Goal: Find specific page/section: Find specific page/section

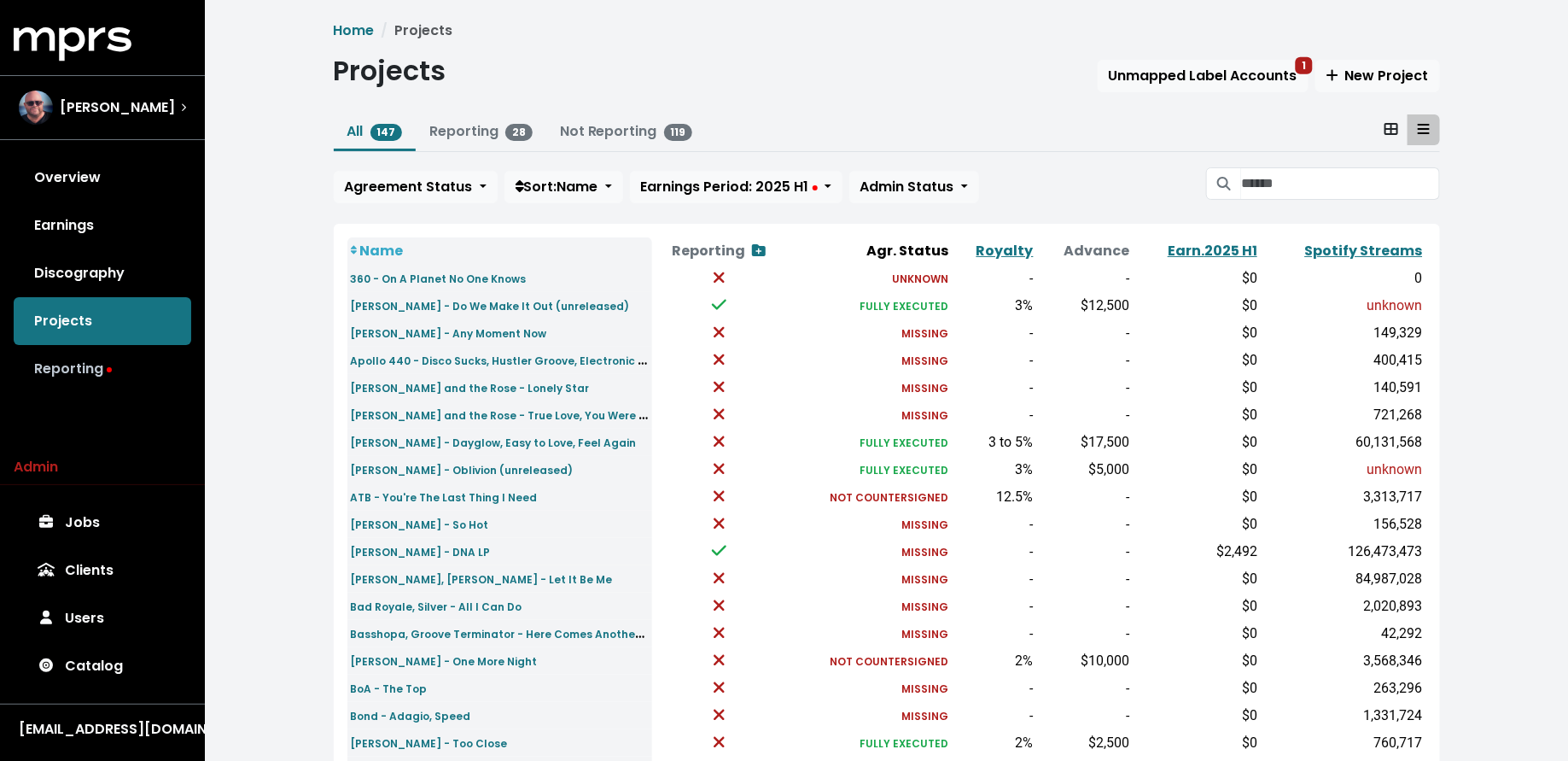
click at [142, 376] on link "Reporting" at bounding box center [103, 368] width 177 height 48
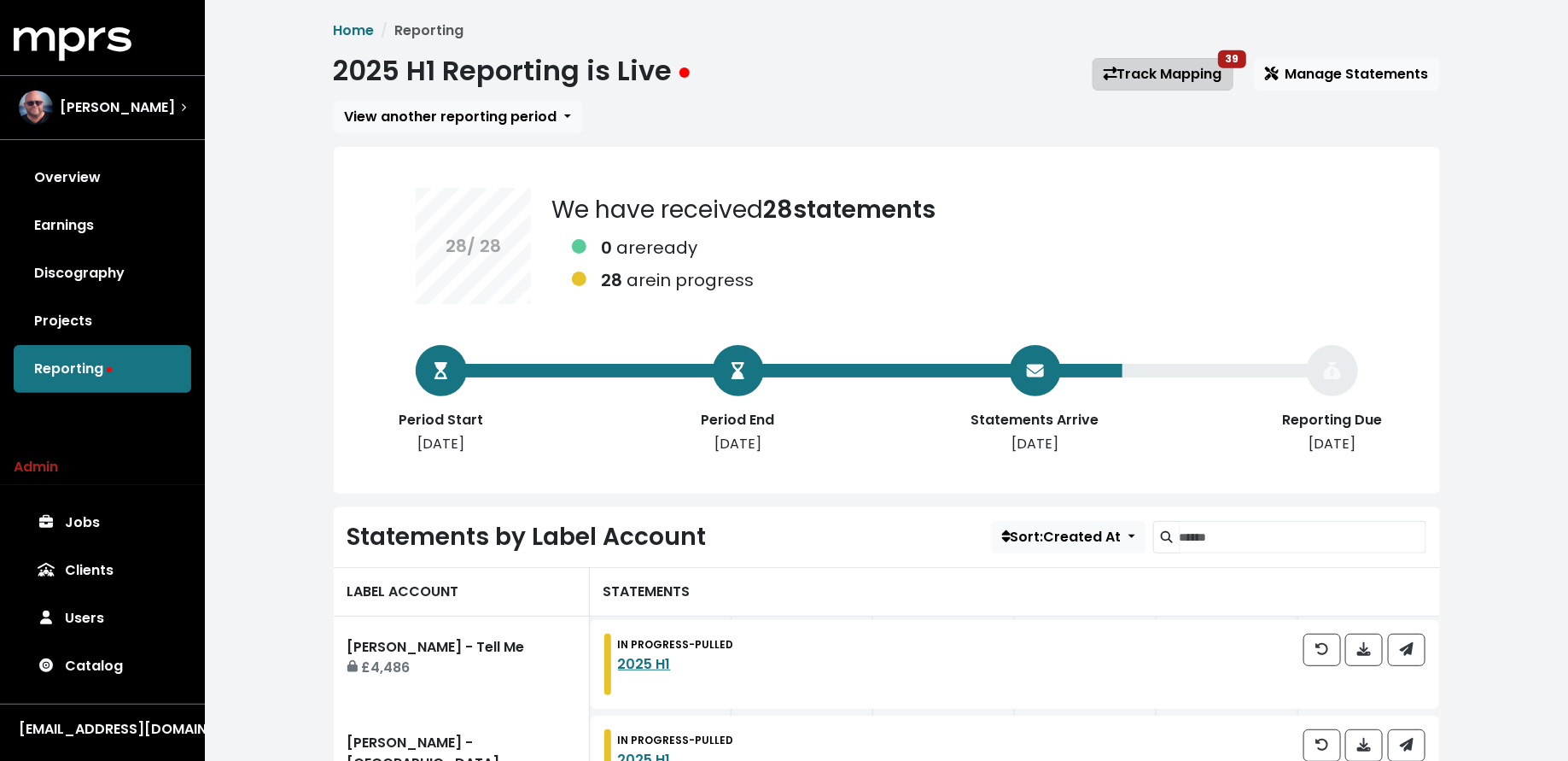
click at [1196, 65] on link "Track Mapping 39" at bounding box center [1163, 74] width 141 height 32
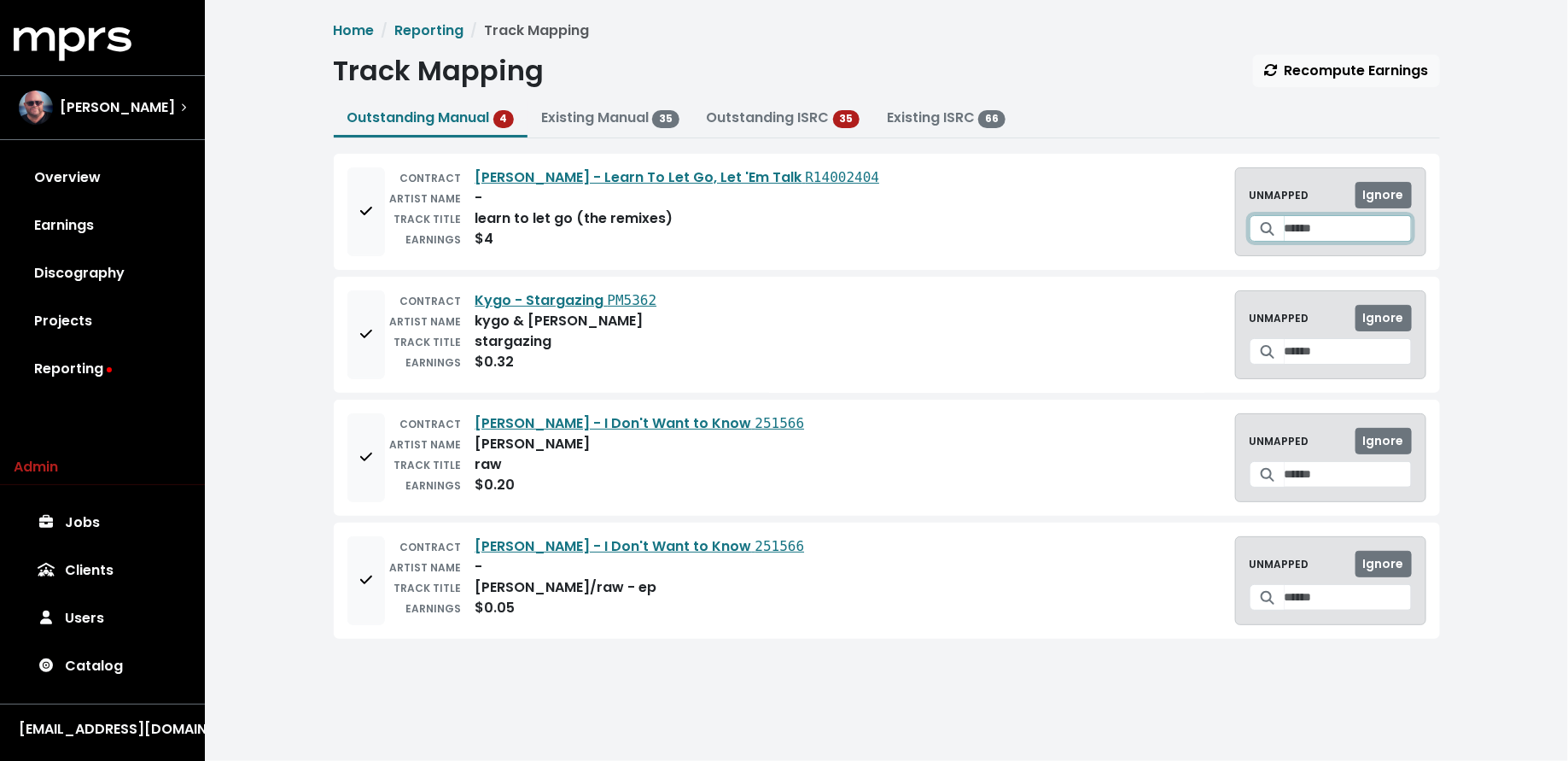
click at [1333, 238] on input "Search for a track to map to" at bounding box center [1348, 228] width 127 height 26
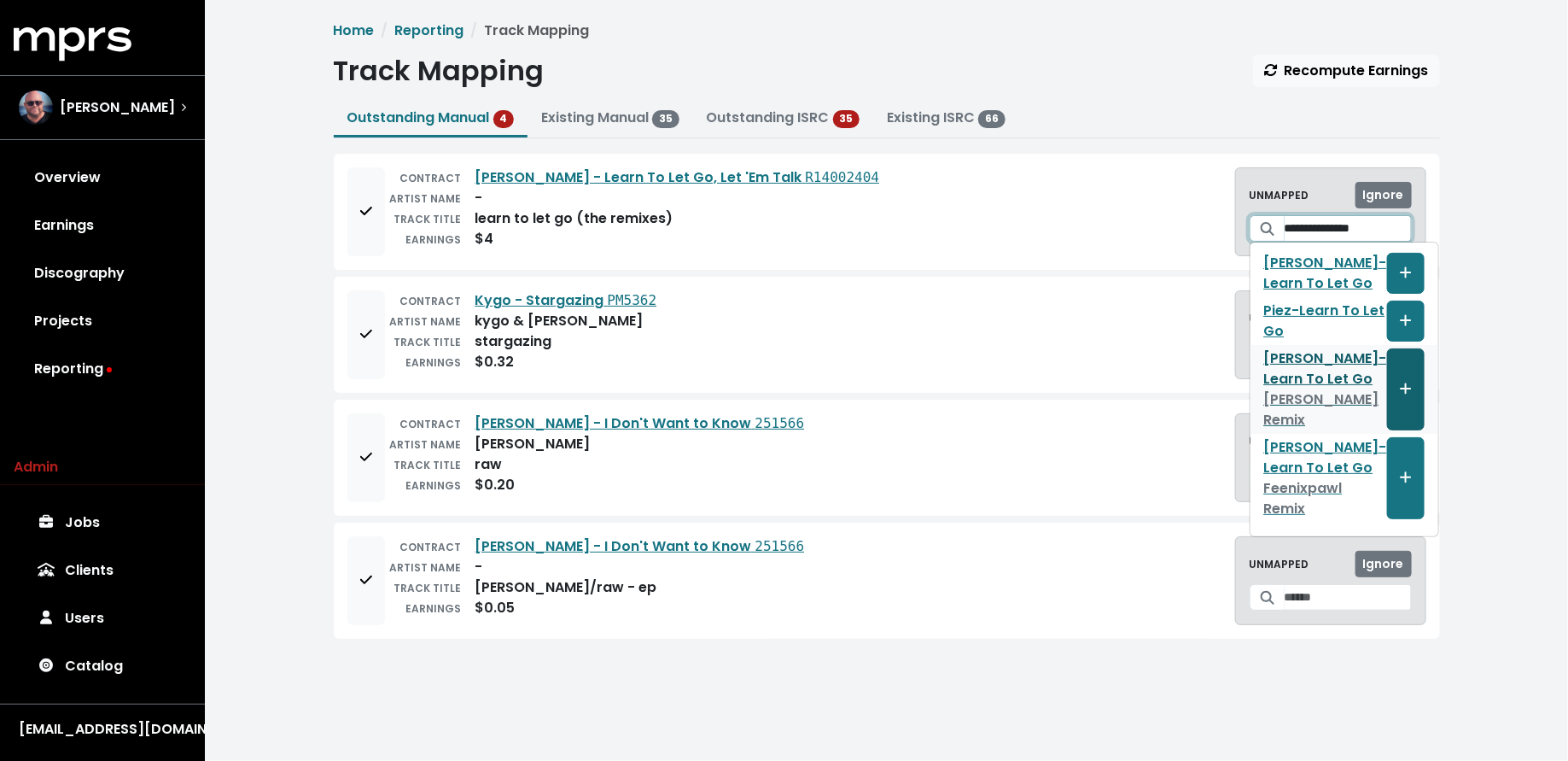
type input "**********"
click at [1400, 384] on icon "Create track mapping" at bounding box center [1406, 388] width 12 height 14
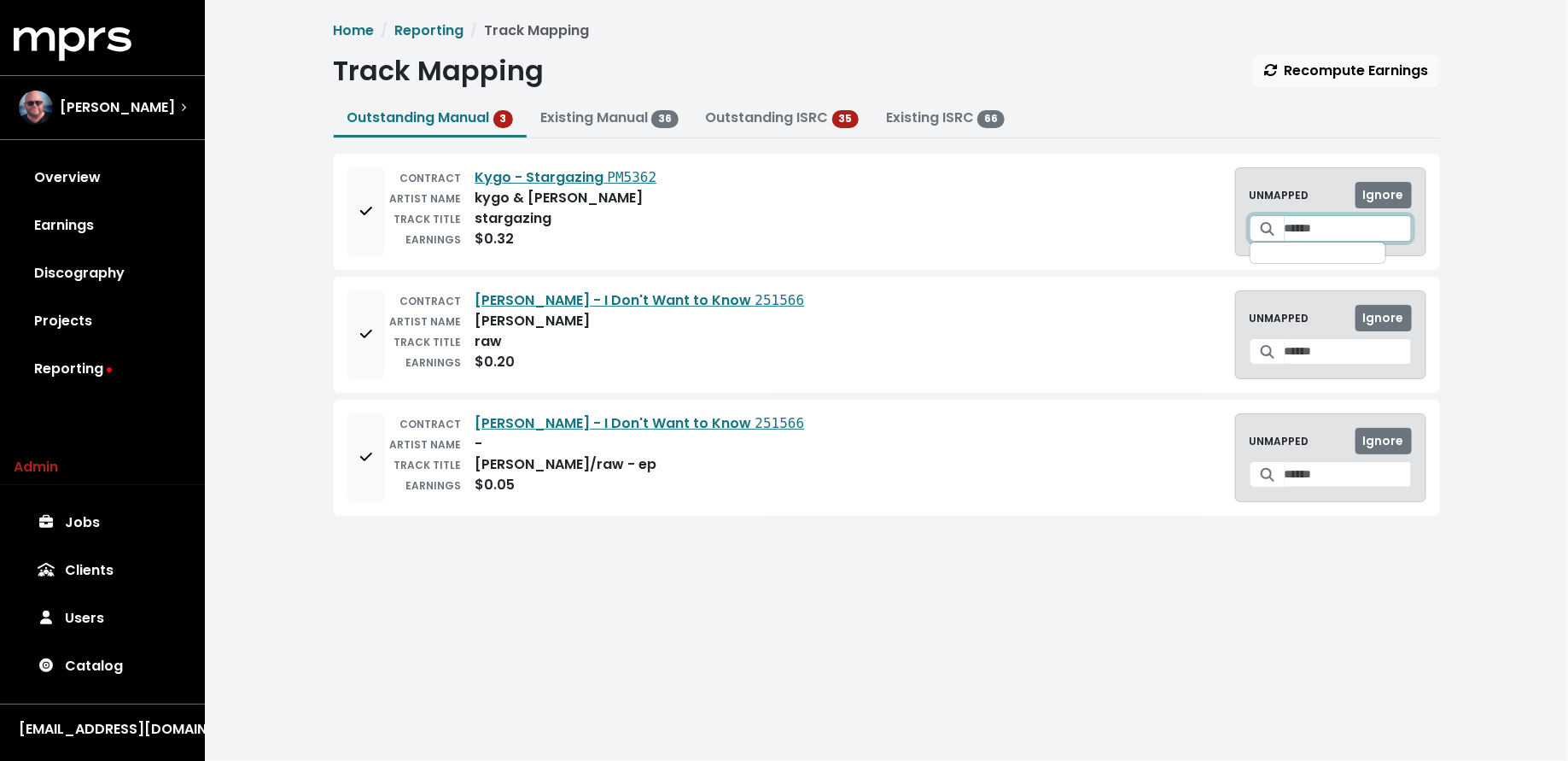
click at [1289, 229] on input "Search for a track to map to" at bounding box center [1348, 228] width 127 height 26
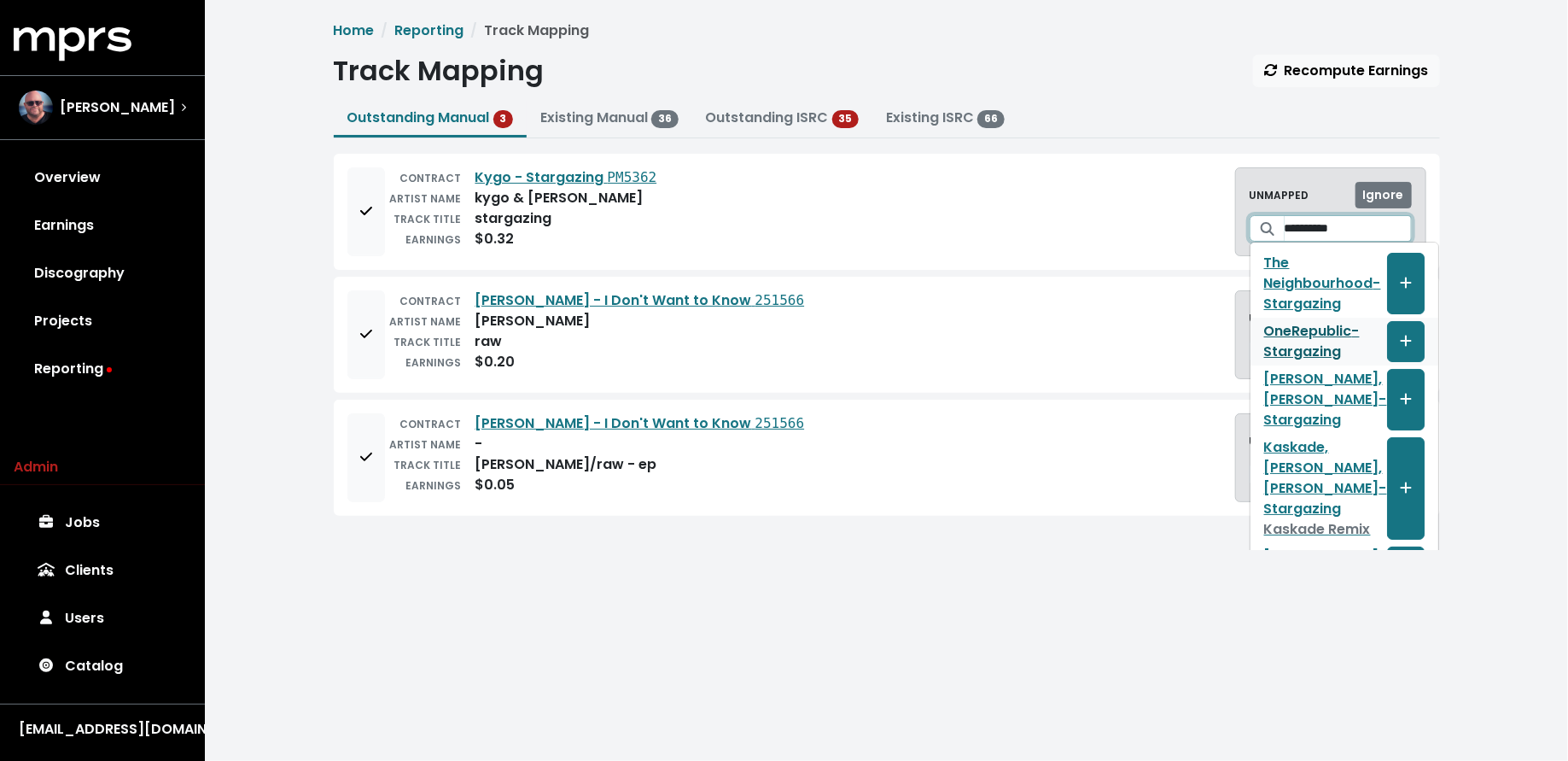
scroll to position [10, 0]
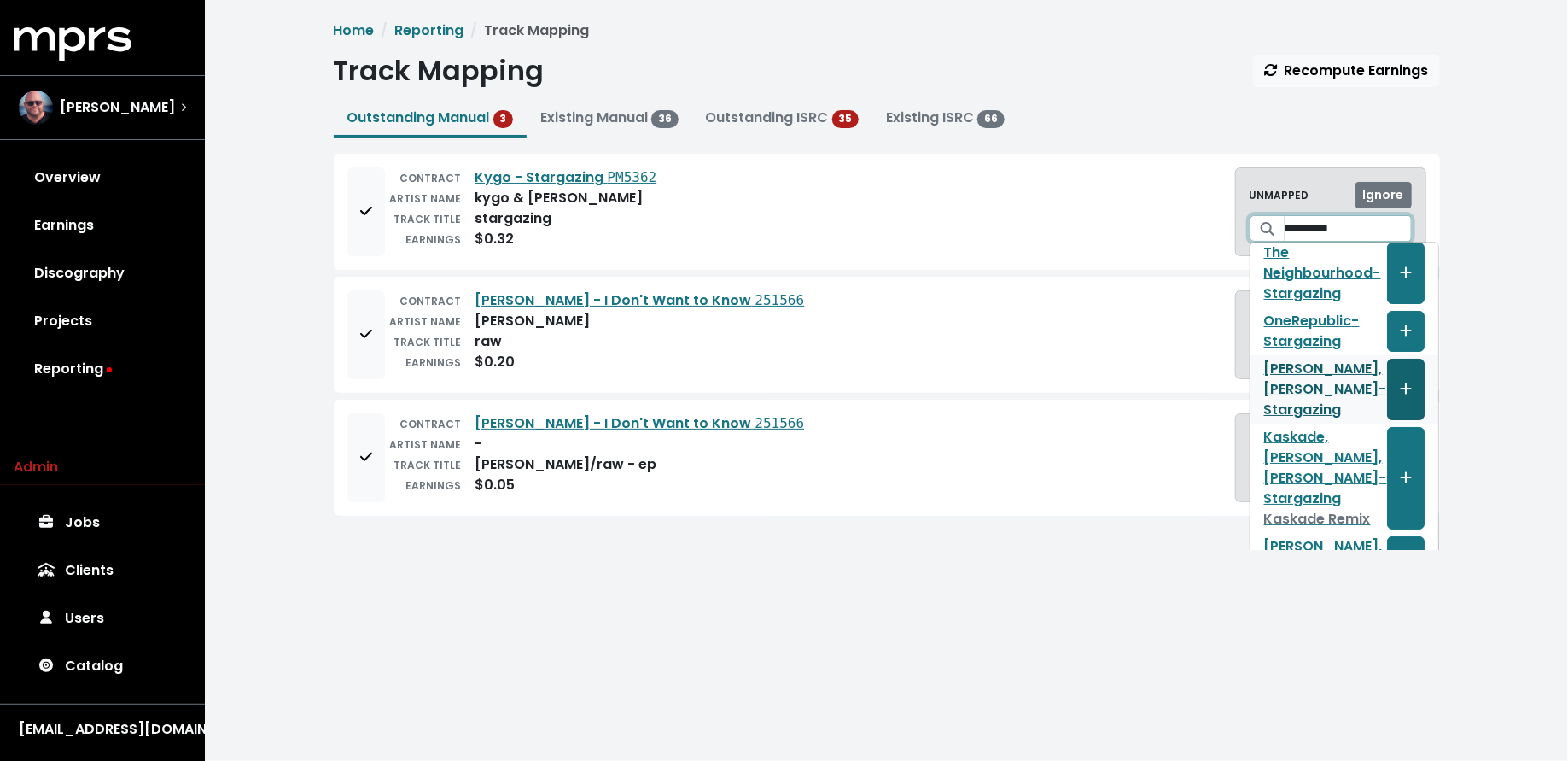
type input "**********"
click at [1399, 385] on span "Create track mapping" at bounding box center [1406, 389] width 16 height 21
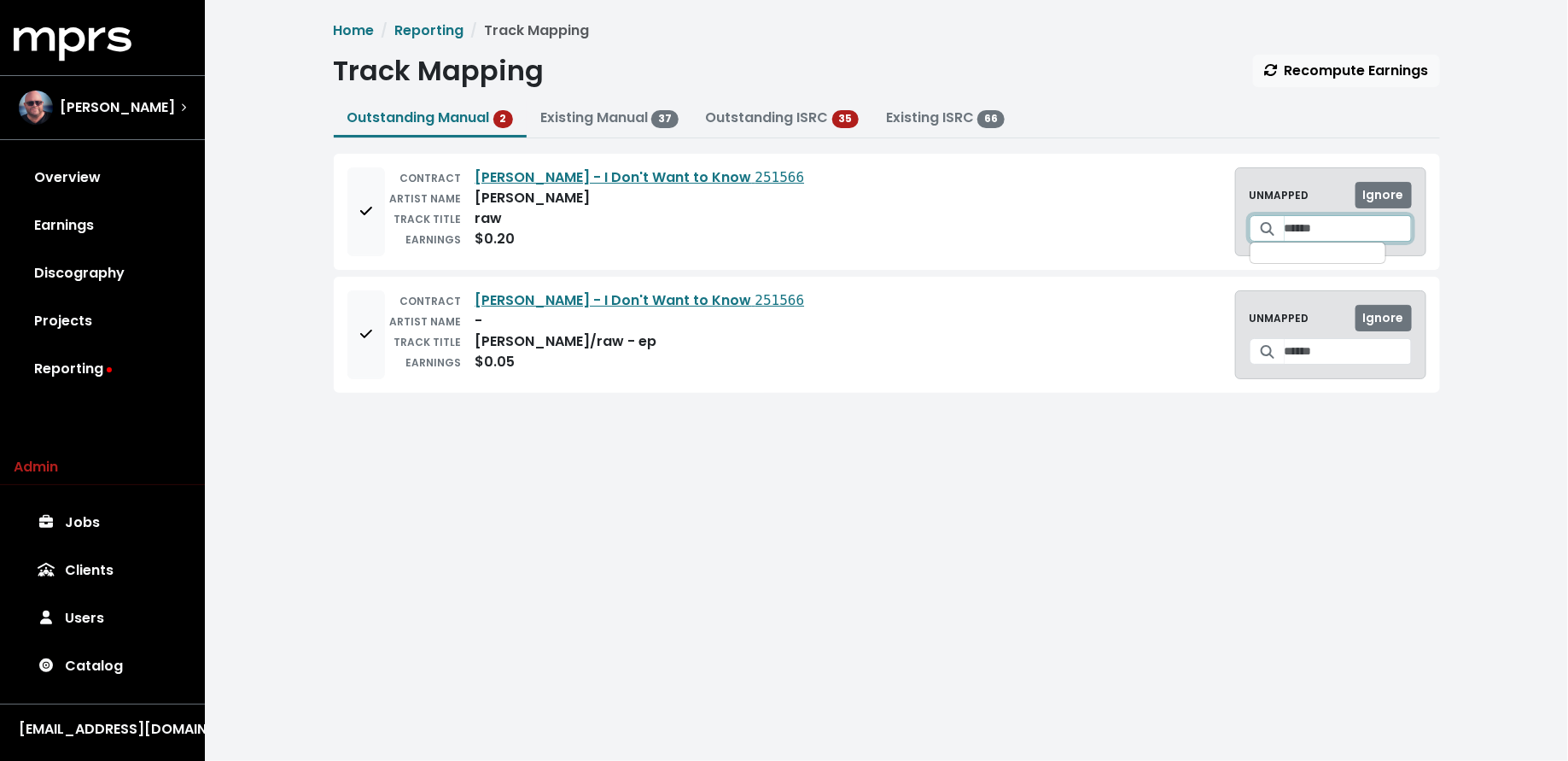
click at [1296, 227] on input "Search for a track to map to" at bounding box center [1348, 228] width 127 height 26
type input "**********"
click at [1400, 189] on span "Ignore" at bounding box center [1383, 195] width 41 height 17
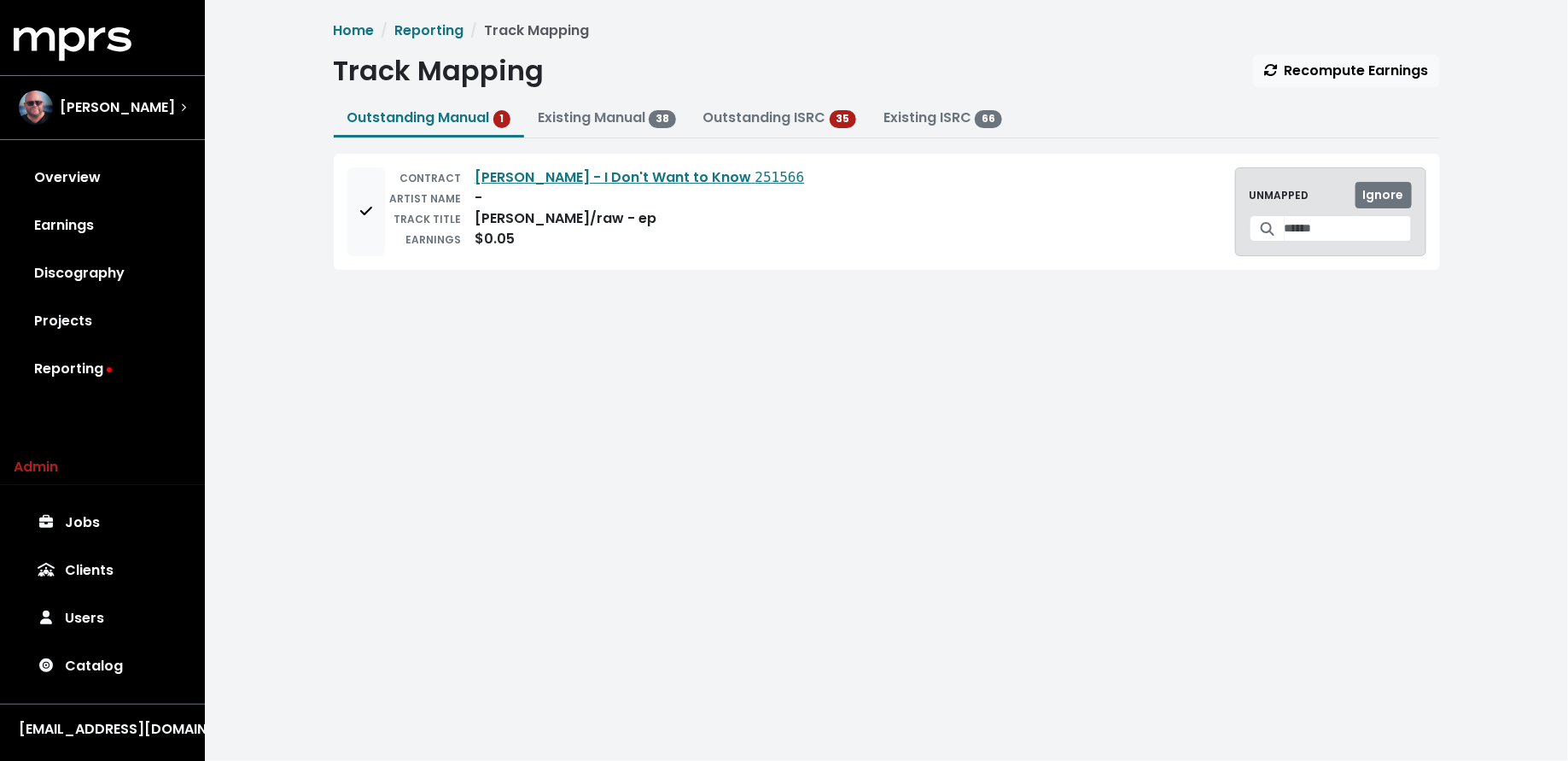
click at [1400, 189] on span "Ignore" at bounding box center [1383, 195] width 41 height 17
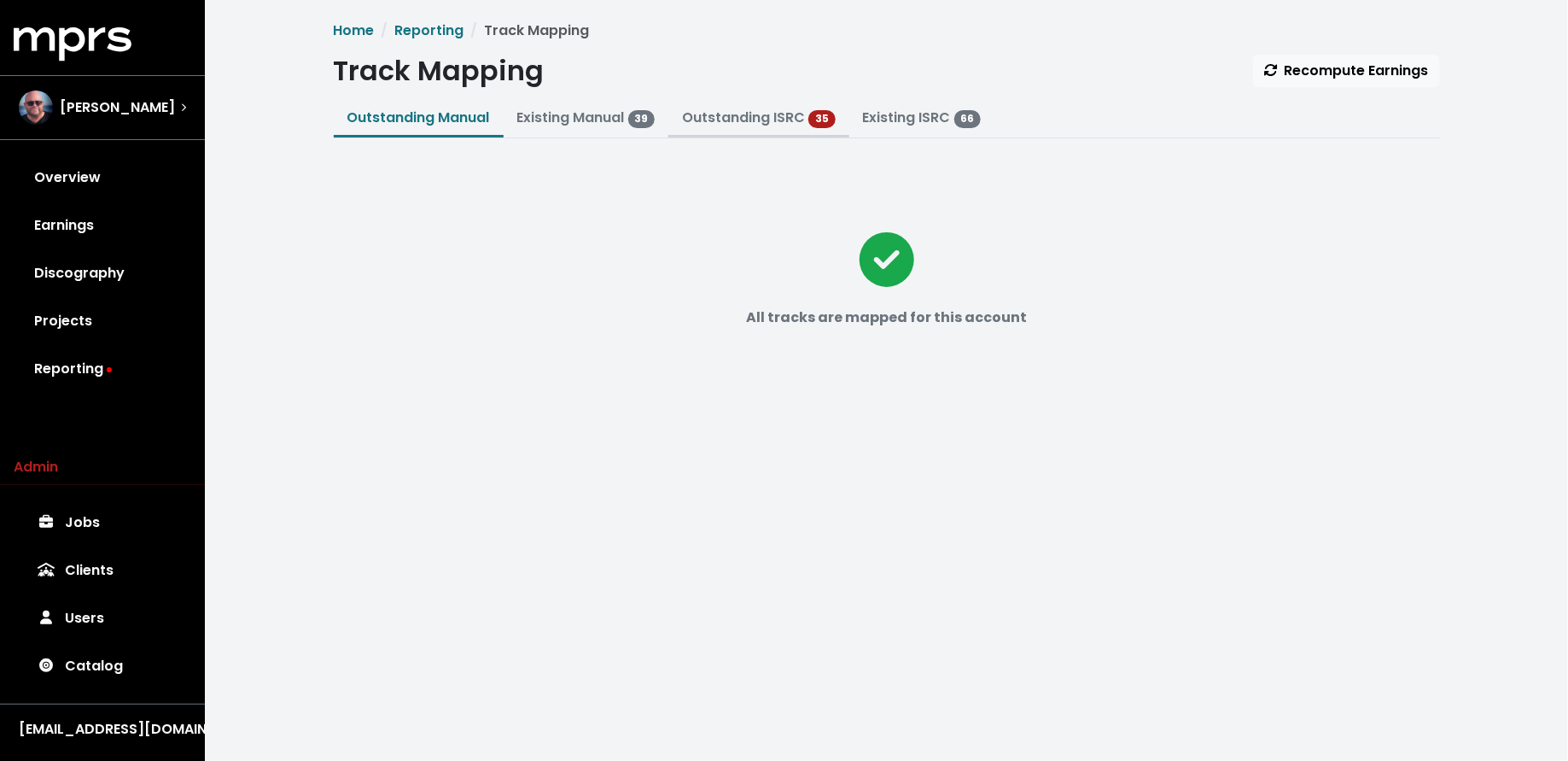
click at [762, 116] on link "Outstanding ISRC" at bounding box center [744, 117] width 123 height 20
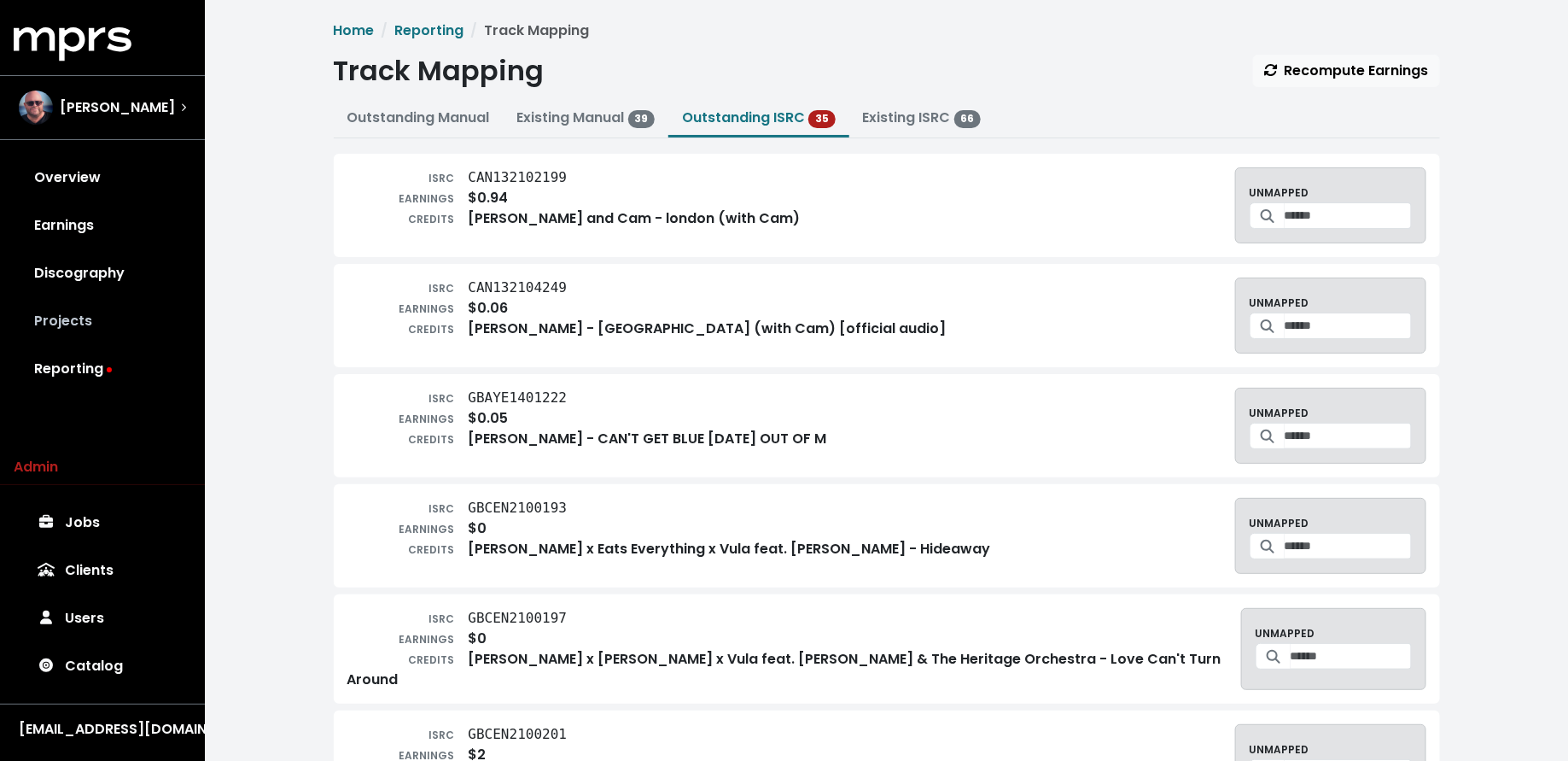
click at [143, 319] on link "Projects" at bounding box center [103, 321] width 177 height 48
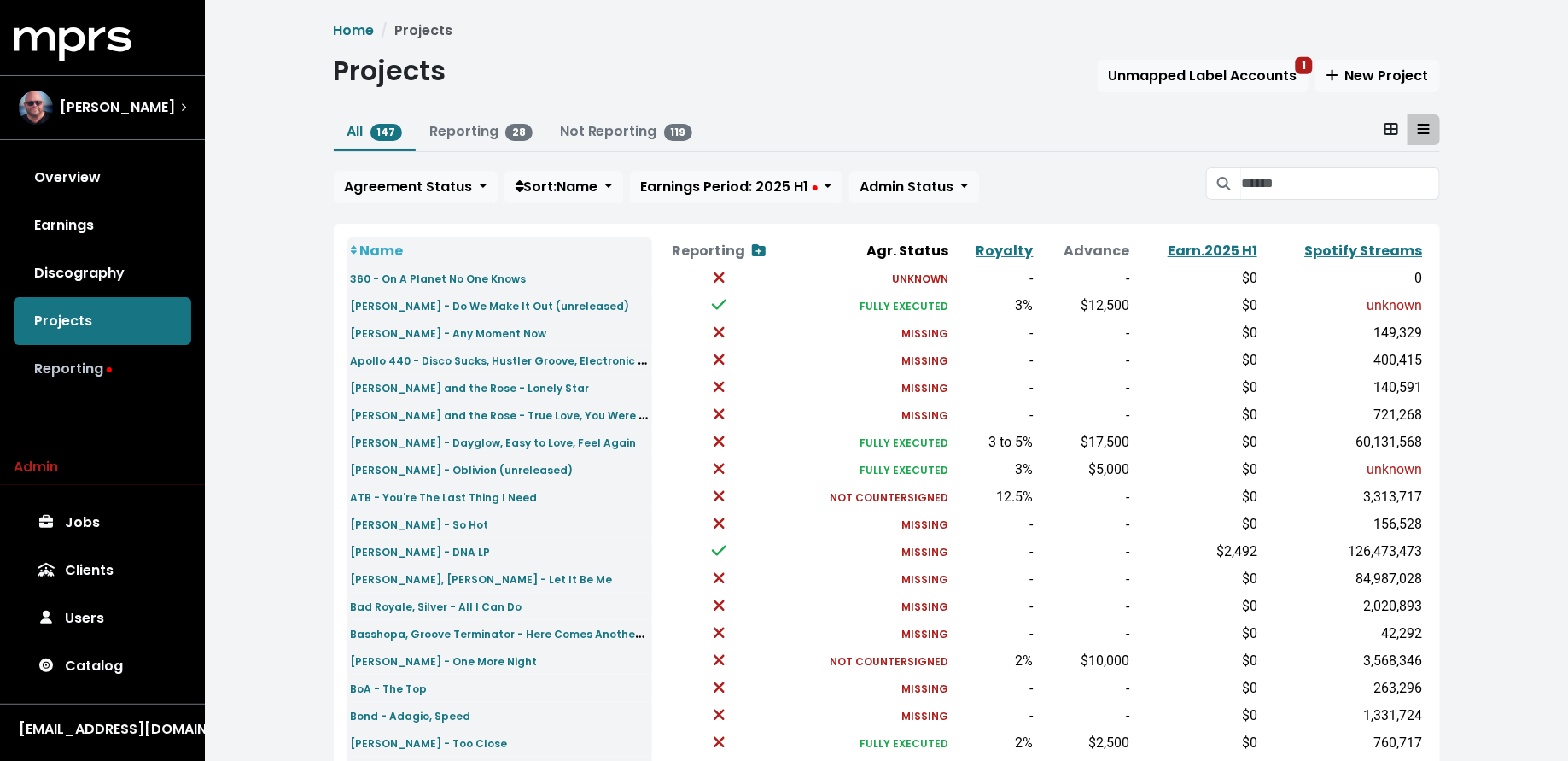
click at [110, 374] on link "Reporting" at bounding box center [103, 368] width 177 height 48
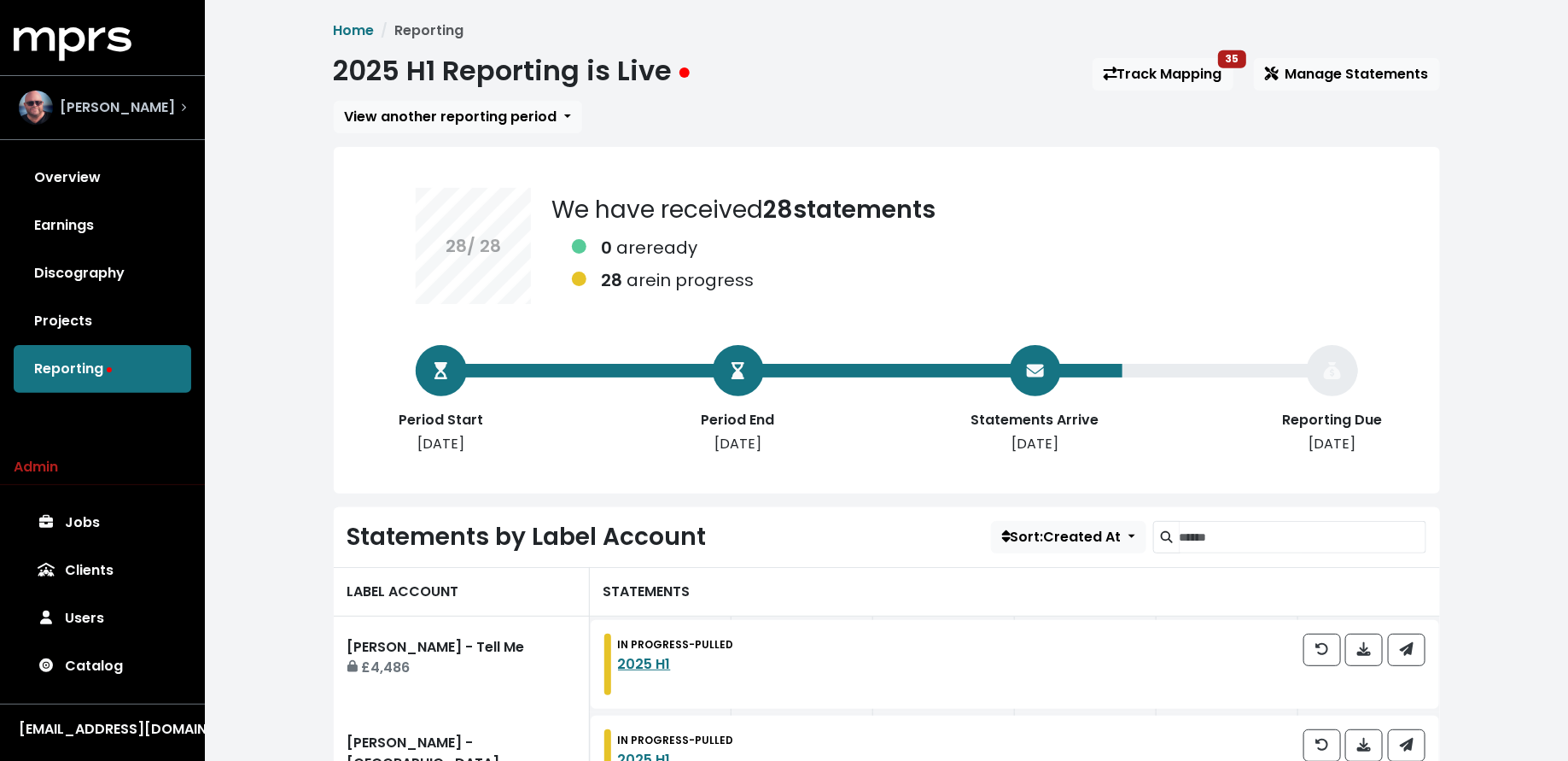
click at [190, 120] on div "[PERSON_NAME]" at bounding box center [103, 107] width 195 height 62
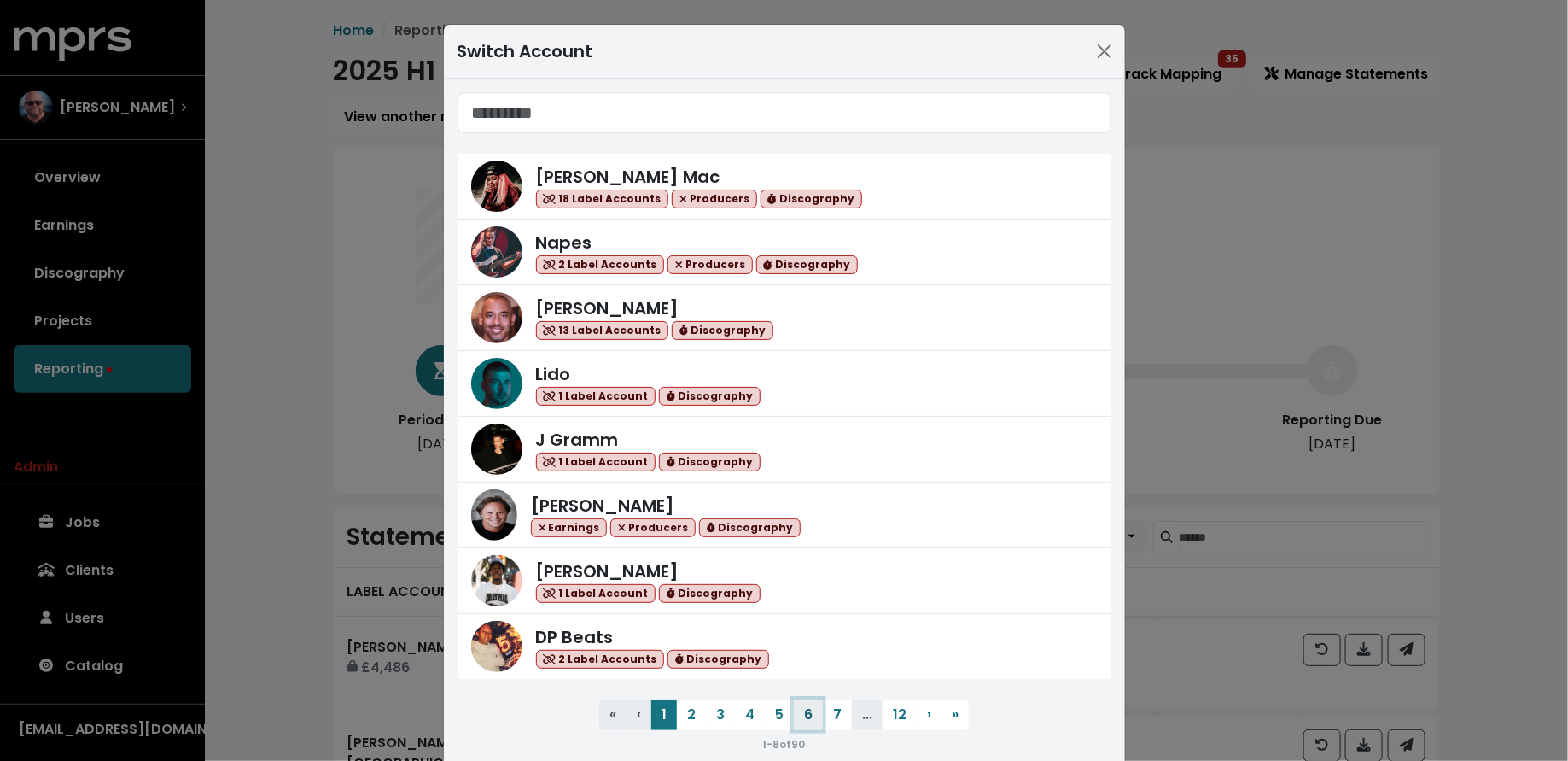
click at [818, 710] on button "6" at bounding box center [808, 714] width 29 height 30
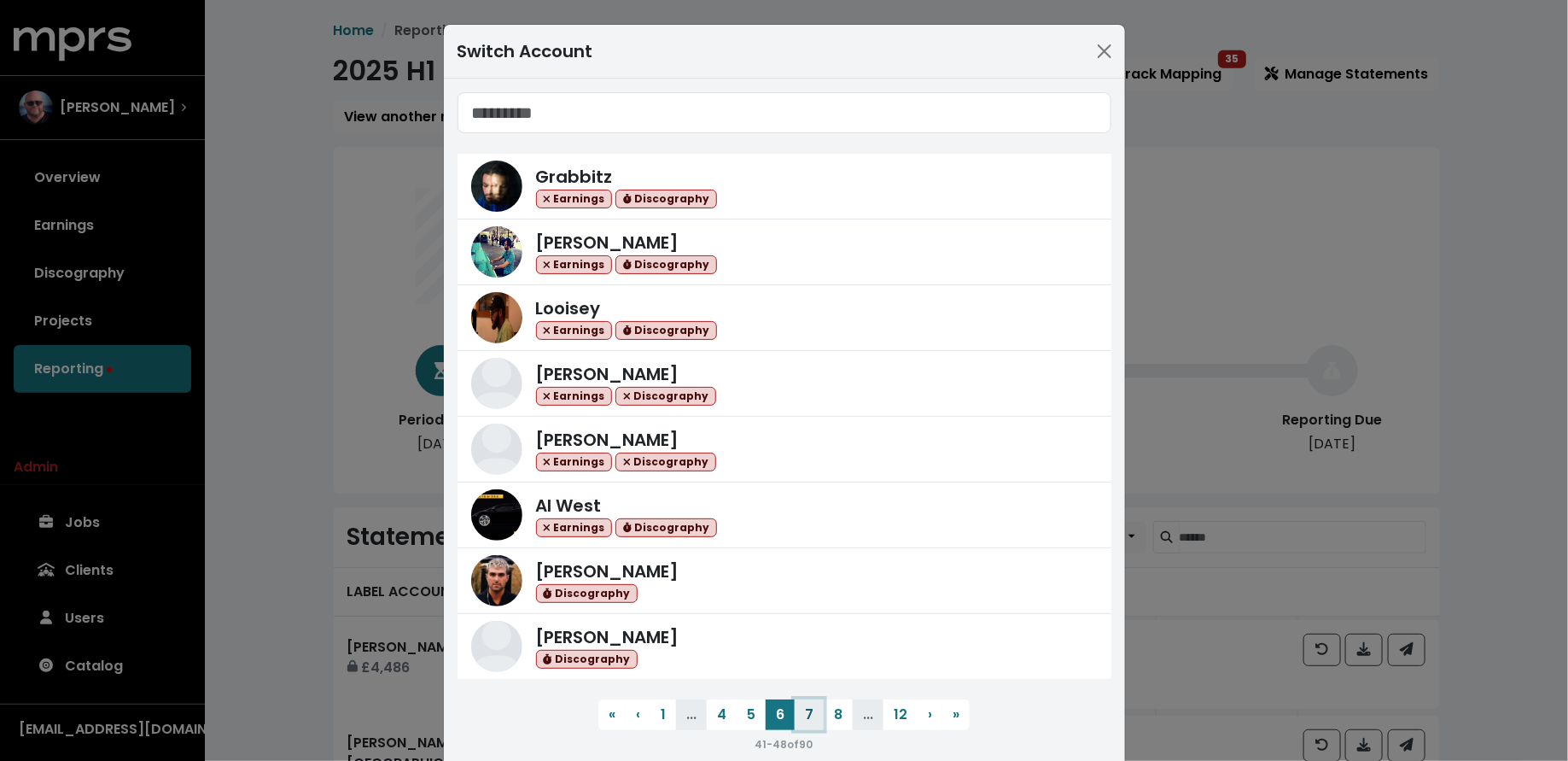
click at [814, 711] on button "7" at bounding box center [809, 714] width 29 height 30
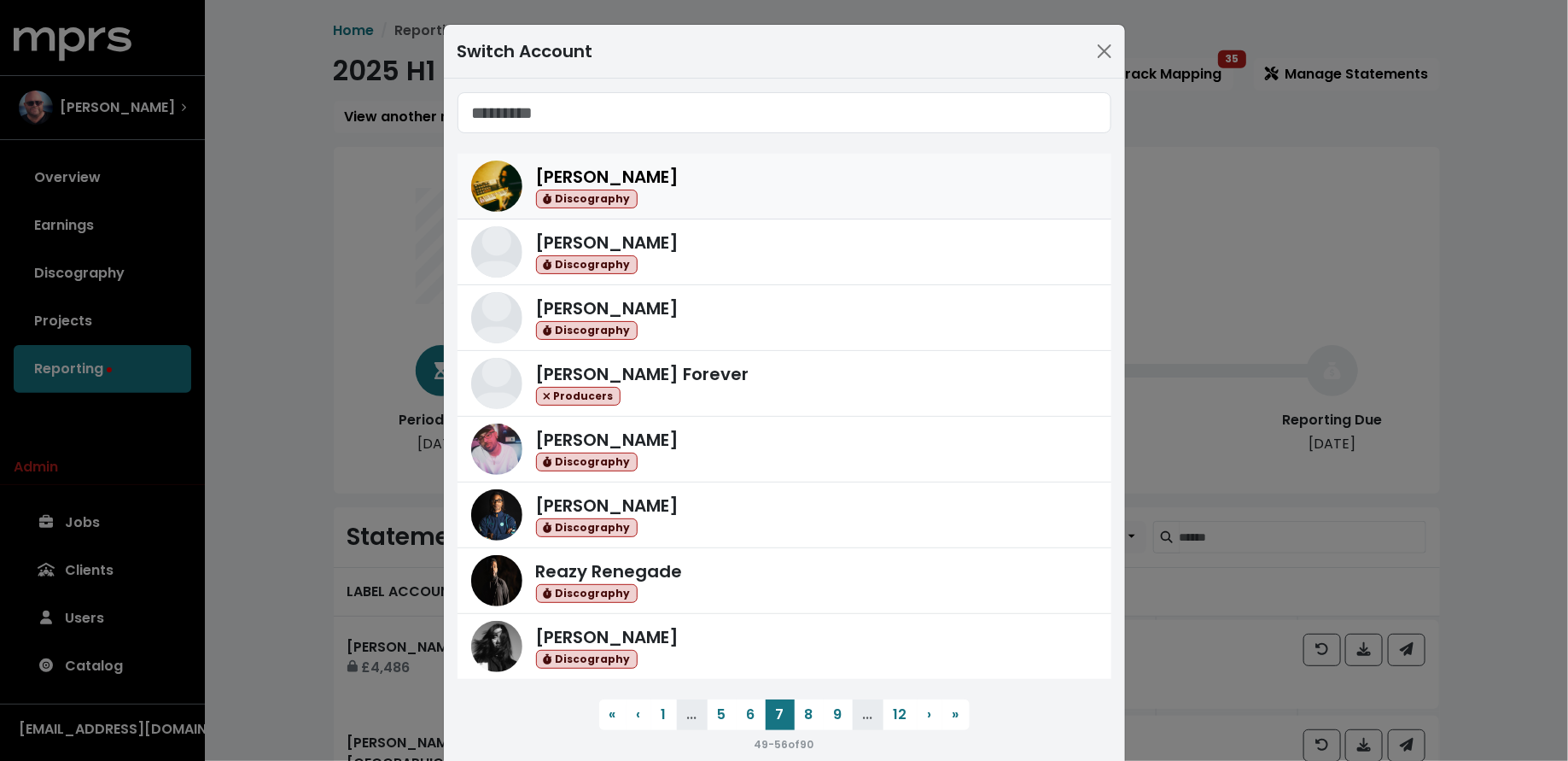
click at [679, 199] on div "Discography" at bounding box center [607, 199] width 143 height 20
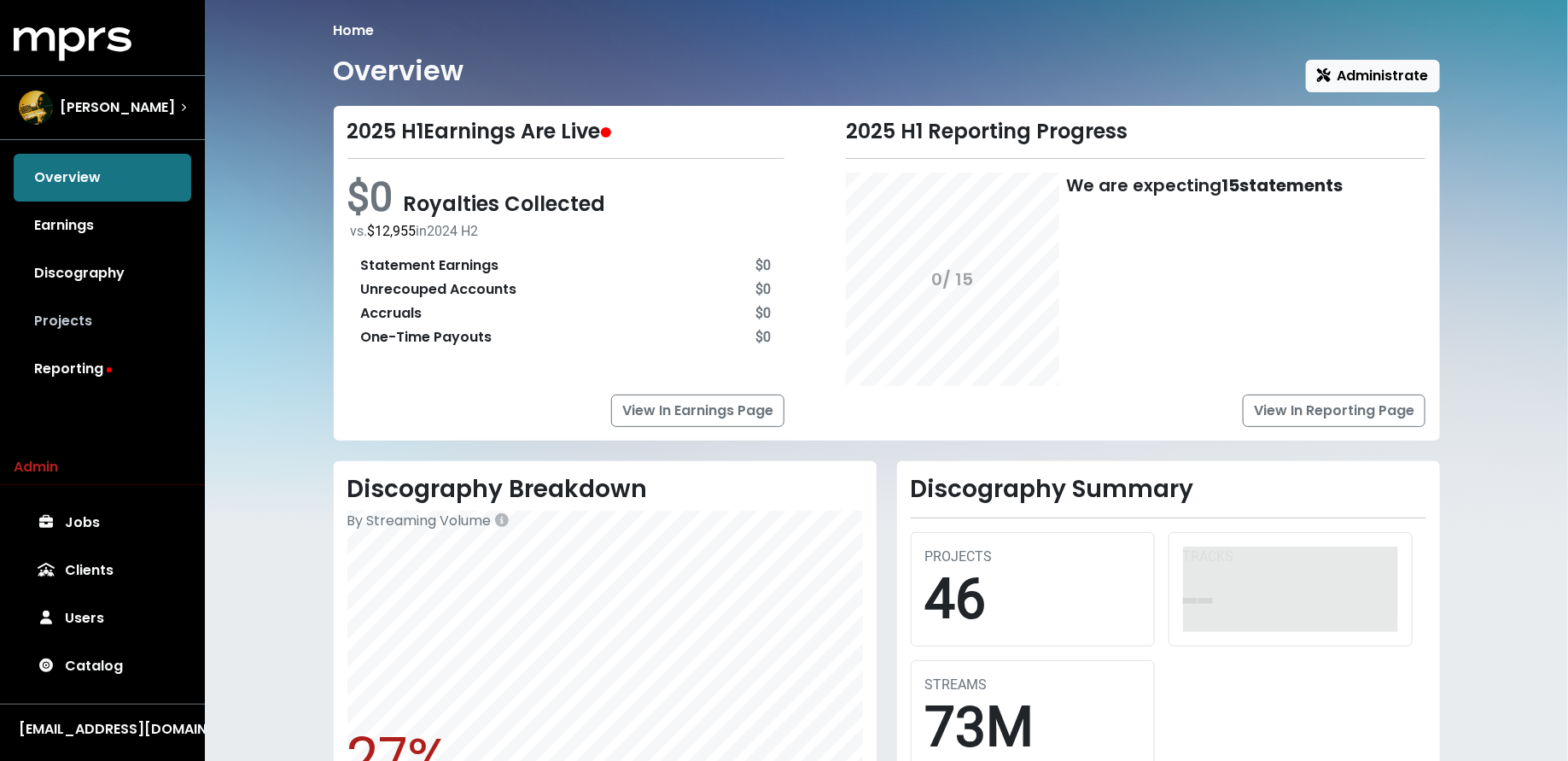
click at [147, 334] on link "Projects" at bounding box center [103, 321] width 177 height 48
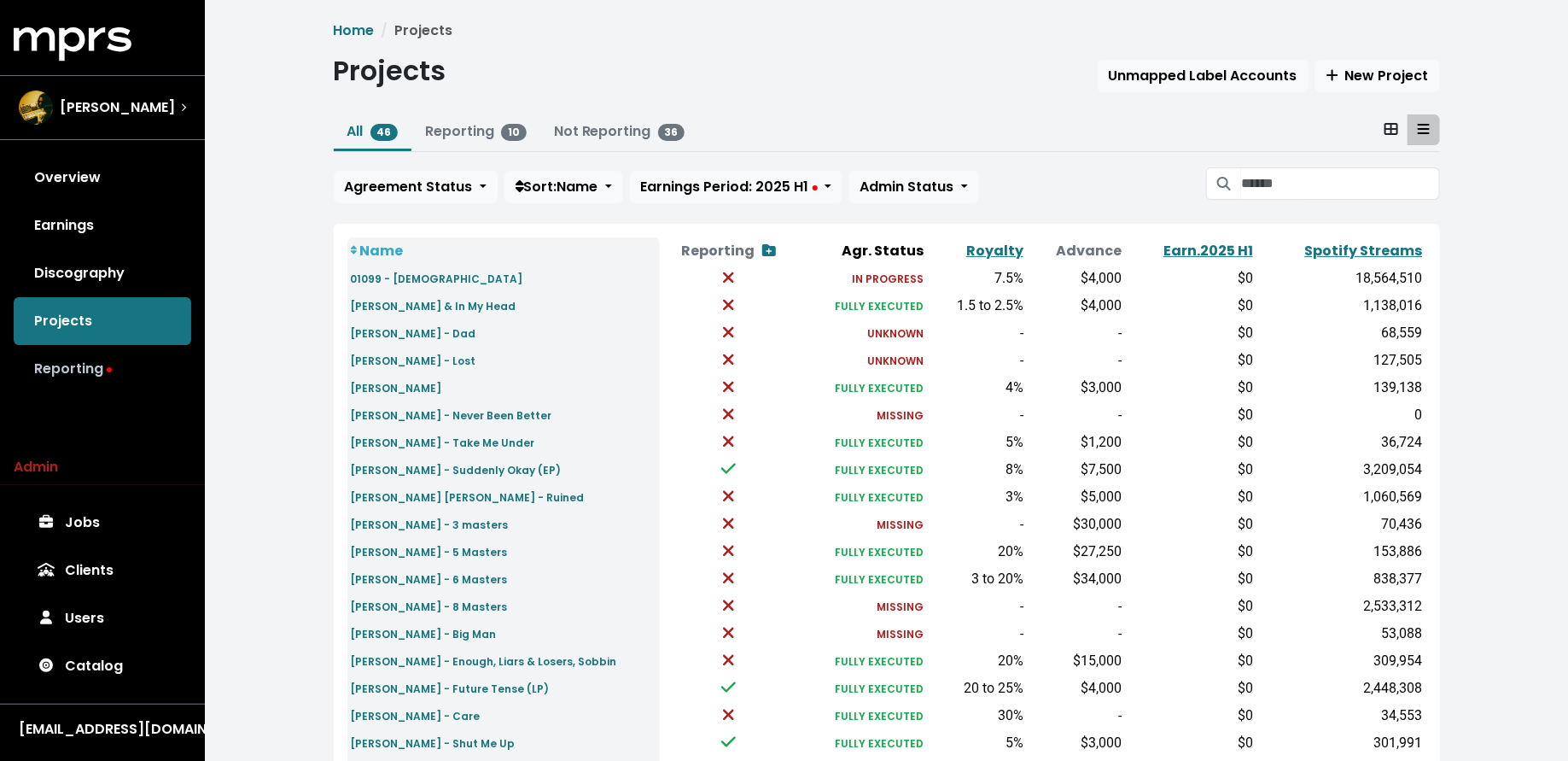
click at [143, 359] on link "Reporting" at bounding box center [103, 368] width 177 height 48
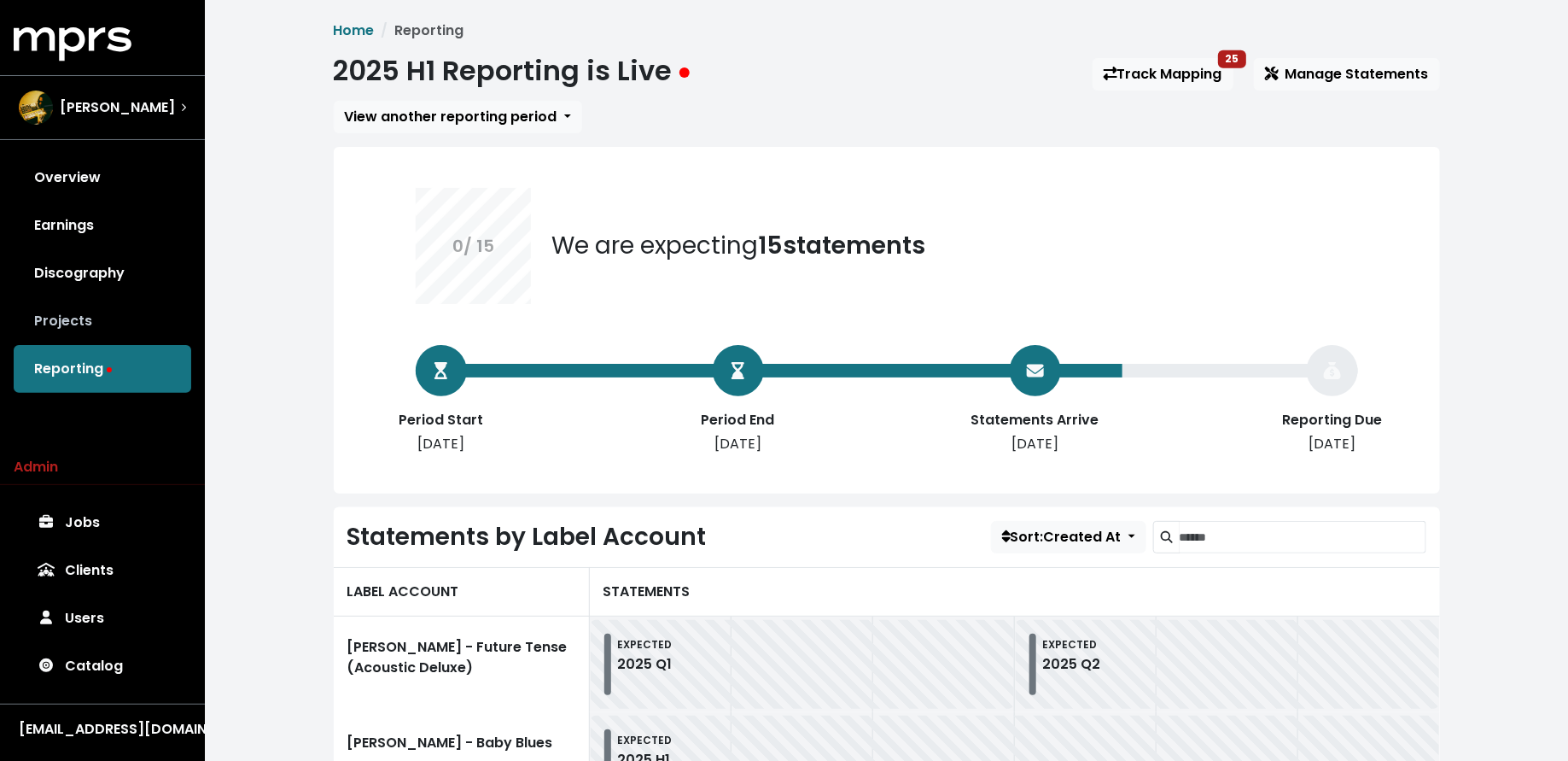
click at [129, 313] on link "Projects" at bounding box center [103, 321] width 177 height 48
